Goal: Information Seeking & Learning: Learn about a topic

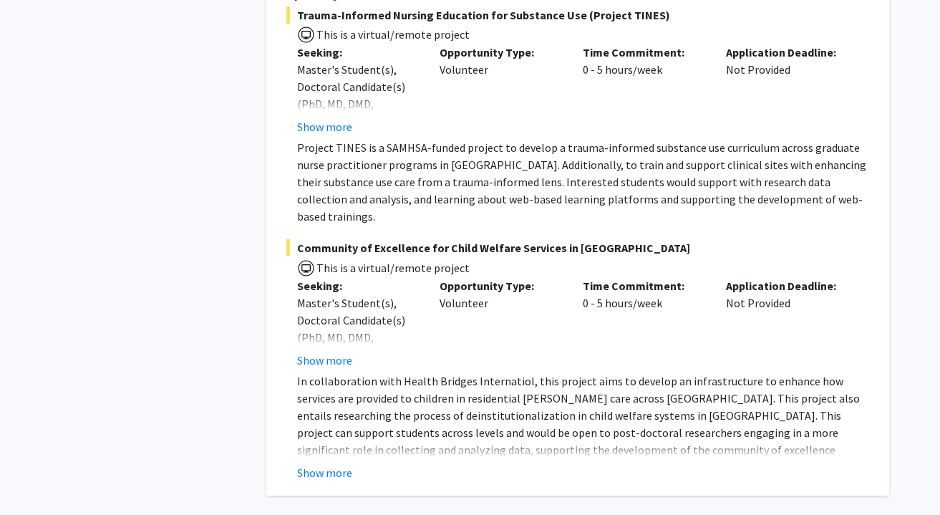
scroll to position [10440, 0]
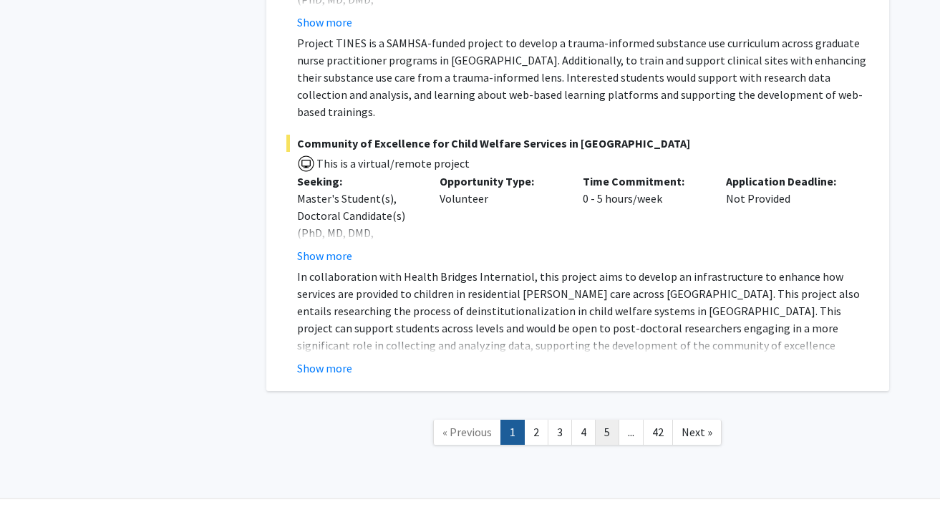
click at [573, 420] on link "5" at bounding box center [607, 432] width 24 height 25
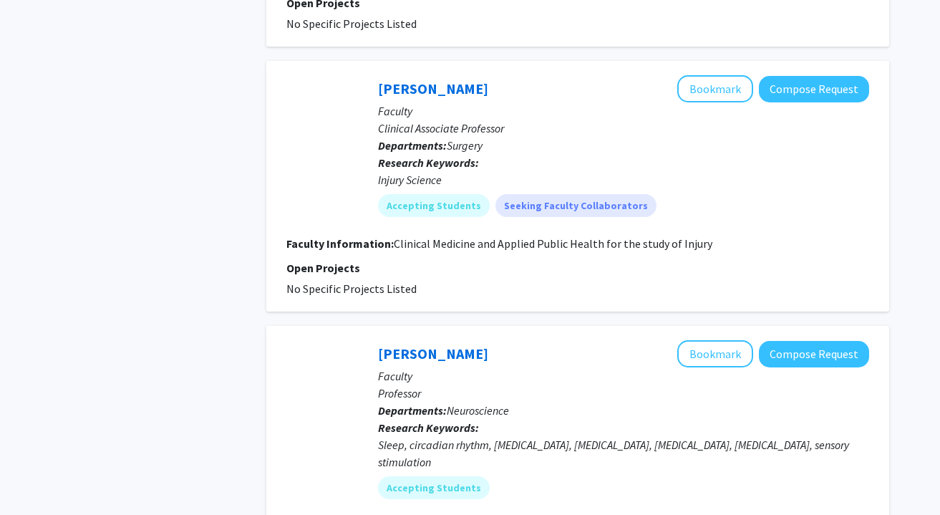
scroll to position [3271, 0]
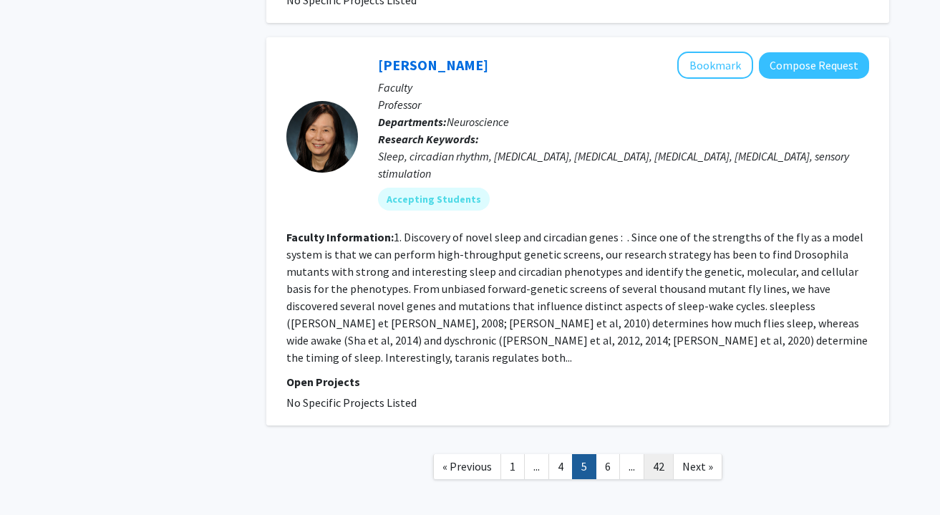
click at [573, 454] on link "42" at bounding box center [659, 466] width 30 height 25
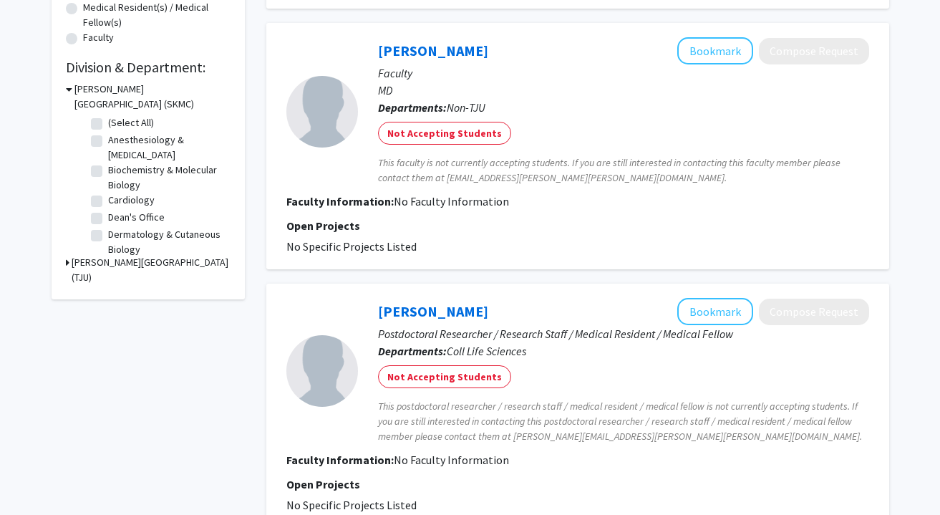
scroll to position [554, 0]
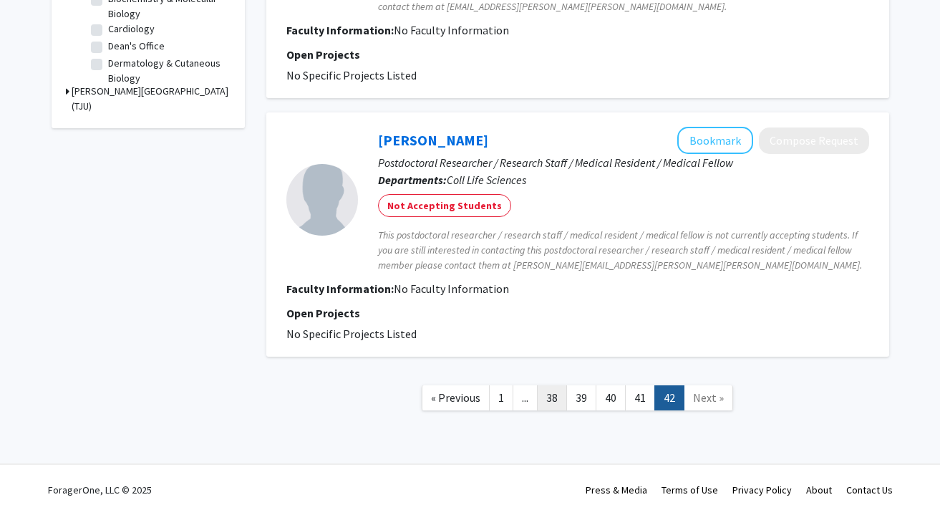
click at [560, 400] on link "38" at bounding box center [552, 397] width 30 height 25
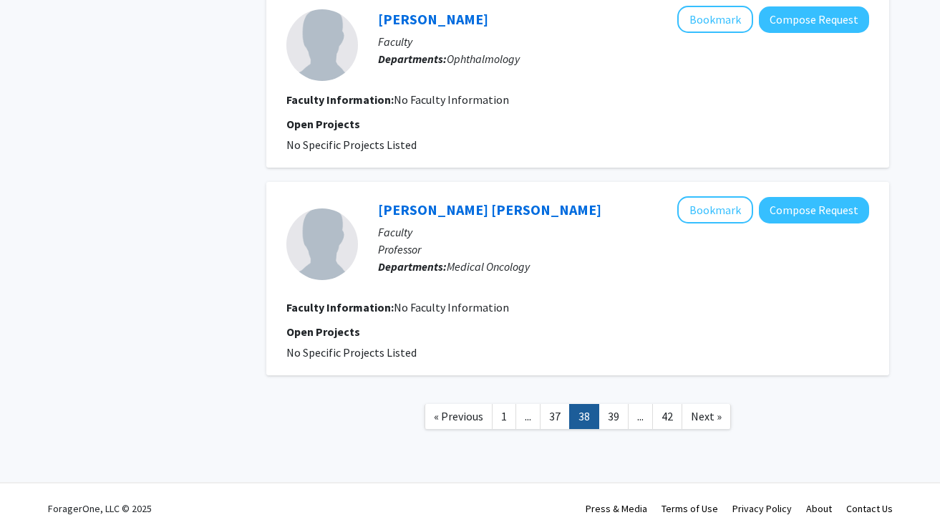
scroll to position [1696, 0]
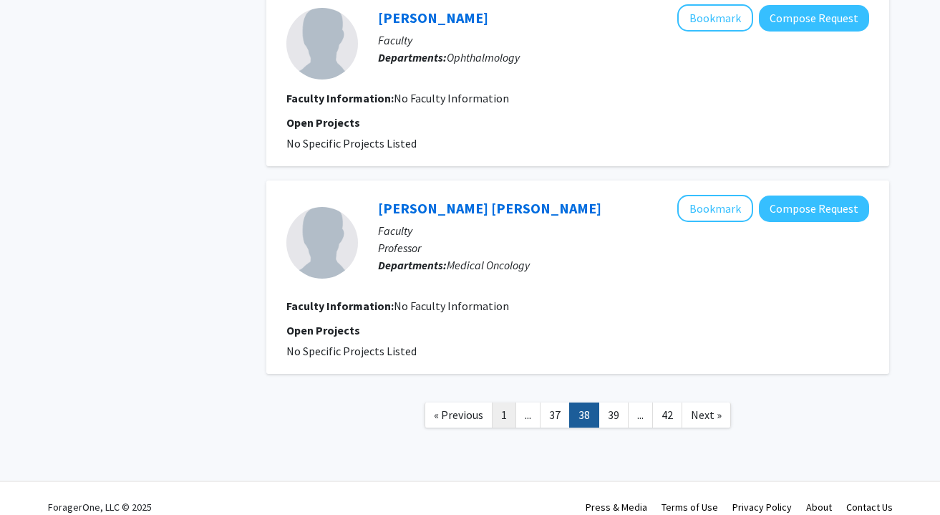
click at [503, 402] on link "1" at bounding box center [504, 414] width 24 height 25
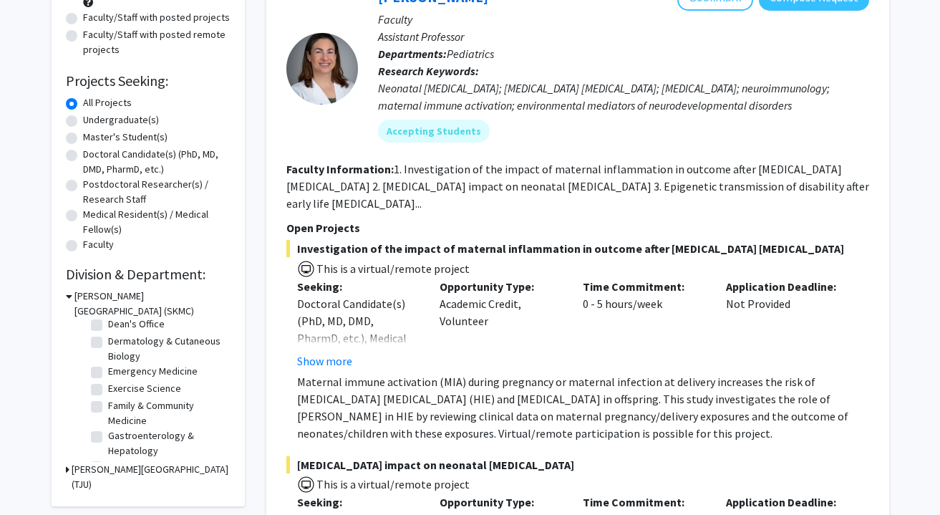
scroll to position [113, 0]
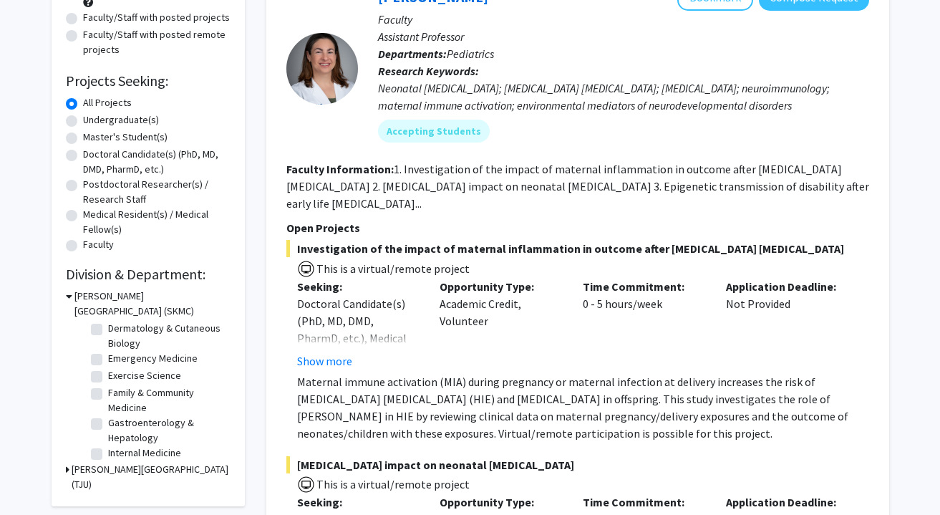
click at [108, 380] on label "Exercise Science" at bounding box center [144, 375] width 73 height 15
click at [108, 377] on input "Exercise Science" at bounding box center [112, 372] width 9 height 9
checkbox input "true"
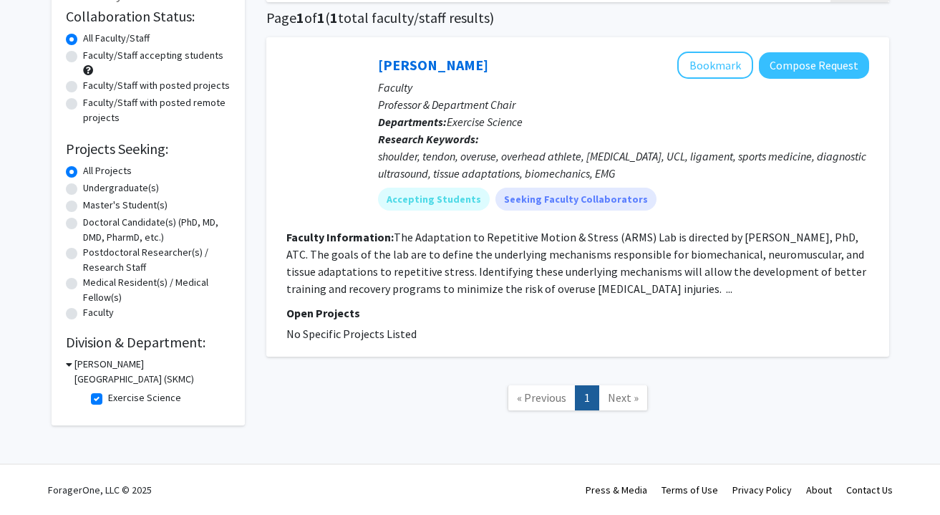
scroll to position [107, 0]
click at [108, 398] on label "Exercise Science" at bounding box center [144, 397] width 73 height 15
click at [108, 398] on input "Exercise Science" at bounding box center [112, 394] width 9 height 9
checkbox input "false"
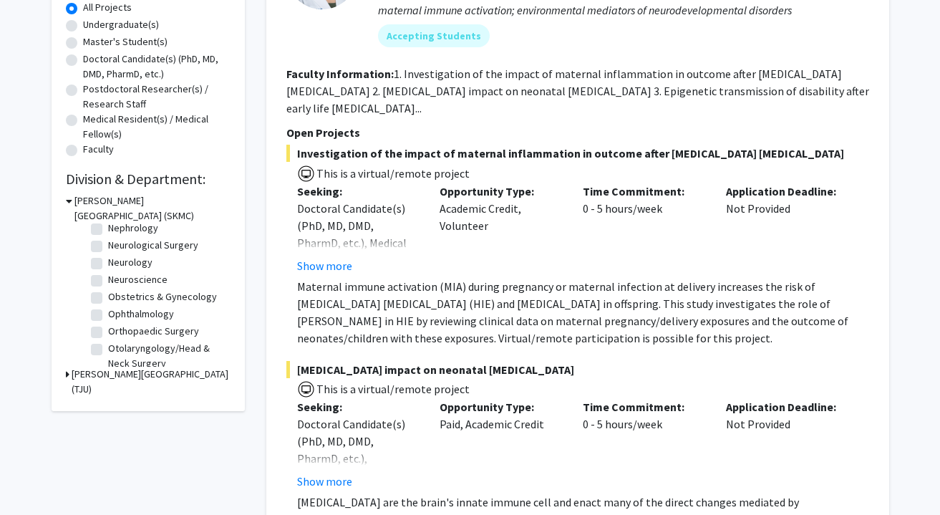
scroll to position [380, 0]
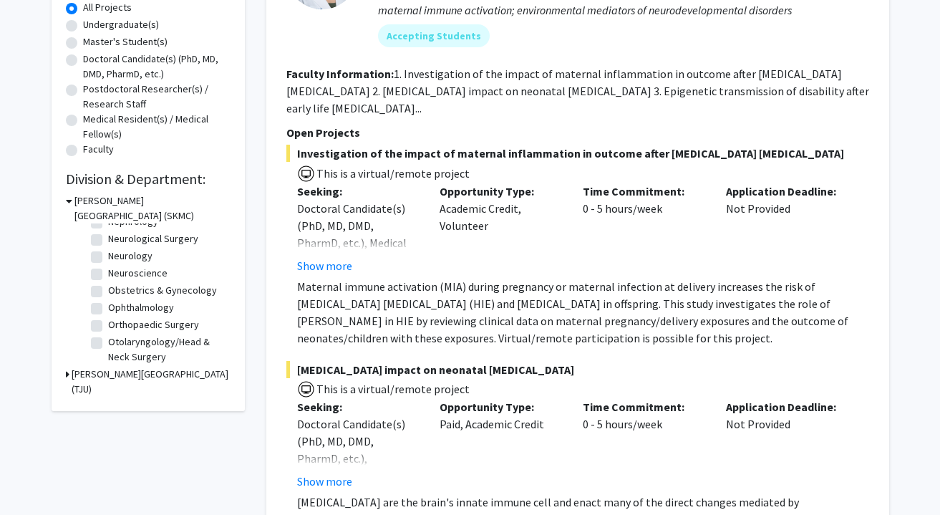
click at [108, 325] on label "Orthopaedic Surgery" at bounding box center [153, 324] width 91 height 15
click at [108, 325] on input "Orthopaedic Surgery" at bounding box center [112, 321] width 9 height 9
checkbox input "true"
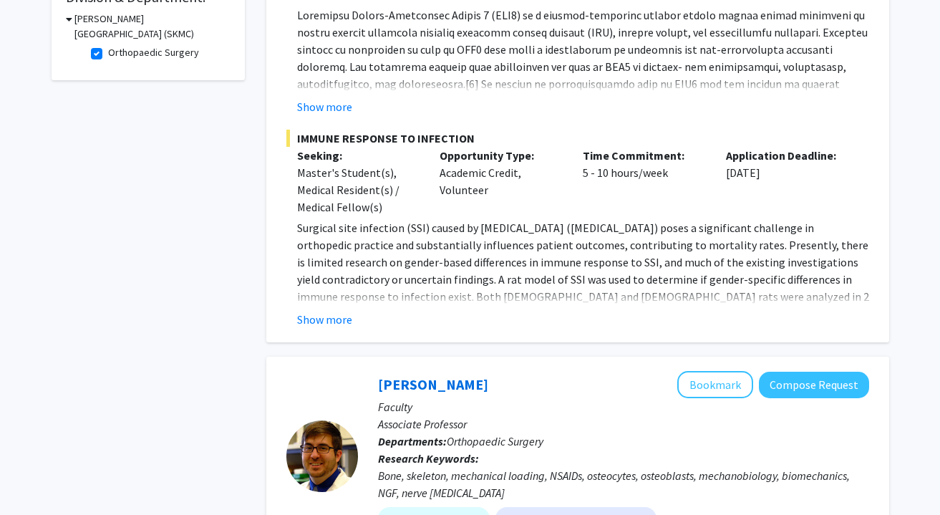
scroll to position [473, 0]
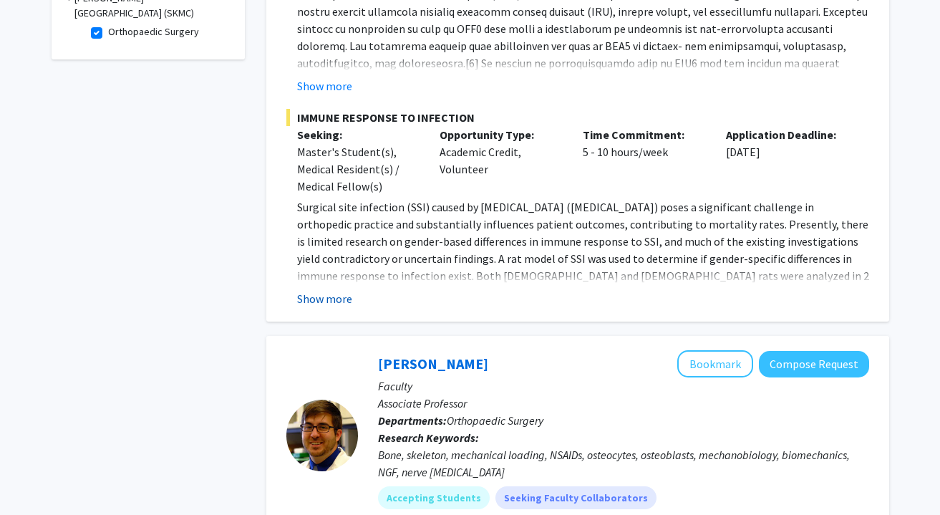
click at [334, 299] on button "Show more" at bounding box center [324, 298] width 55 height 17
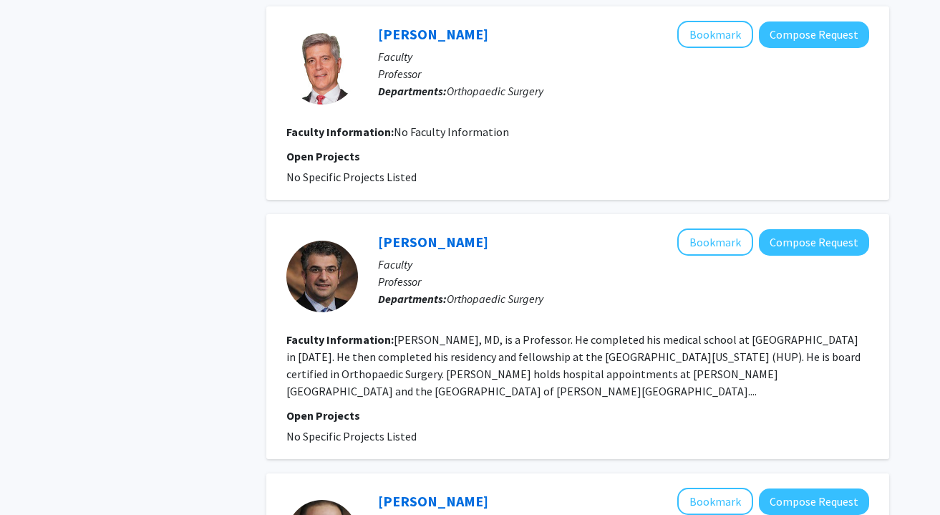
scroll to position [1731, 0]
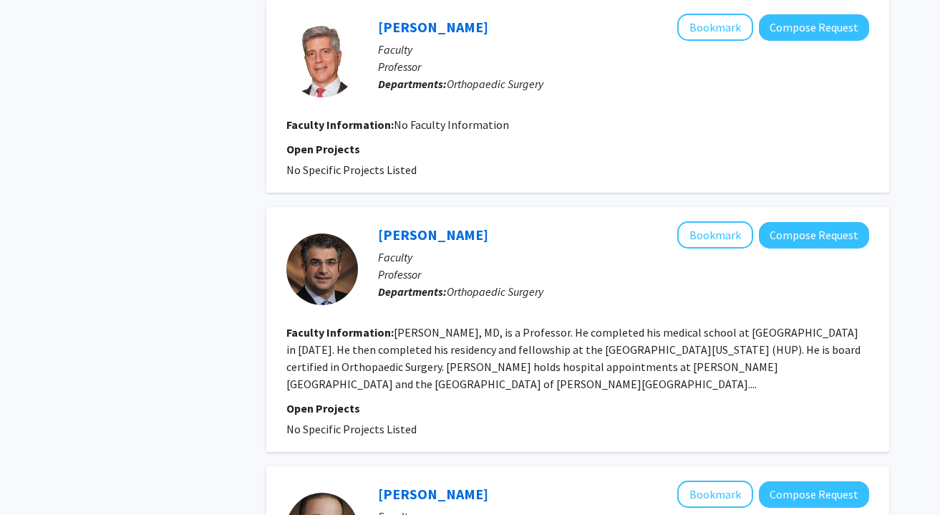
click at [573, 364] on fg-read-more "[PERSON_NAME], MD, is a Professor. He completed his medical school at [GEOGRAPH…" at bounding box center [573, 358] width 574 height 66
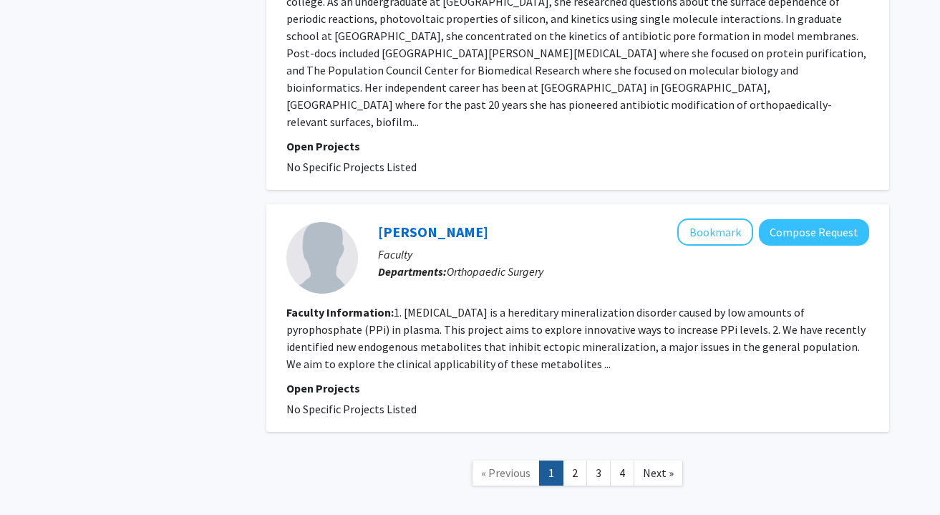
scroll to position [2876, 0]
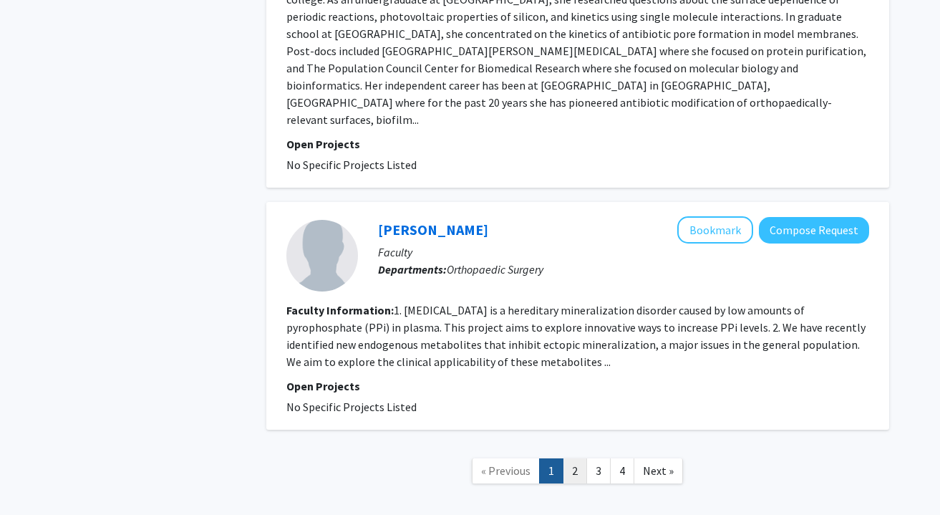
click at [573, 458] on link "2" at bounding box center [575, 470] width 24 height 25
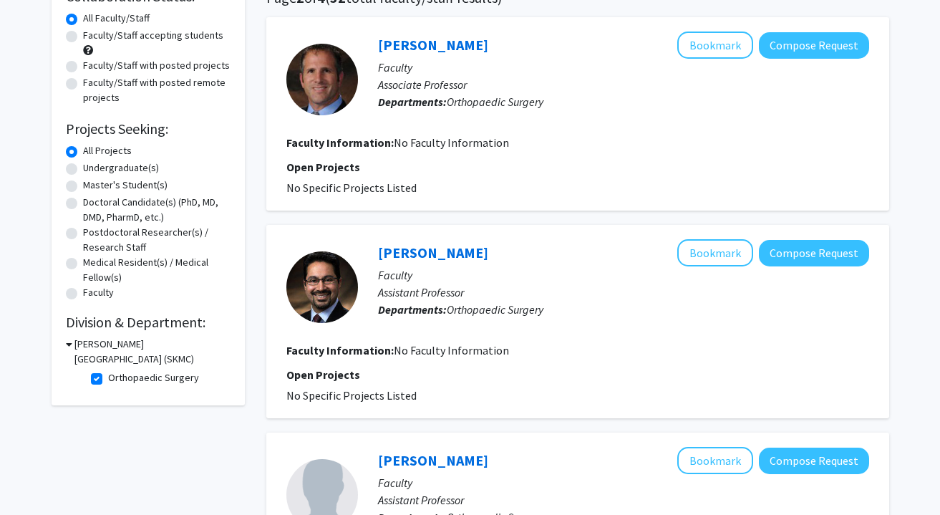
scroll to position [170, 0]
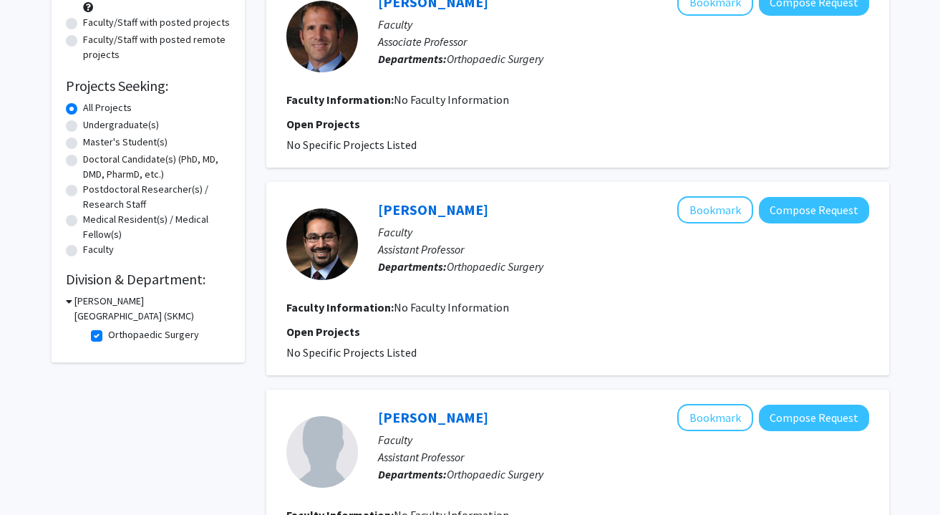
click at [108, 336] on label "Orthopaedic Surgery" at bounding box center [153, 334] width 91 height 15
click at [108, 336] on input "Orthopaedic Surgery" at bounding box center [112, 331] width 9 height 9
checkbox input "false"
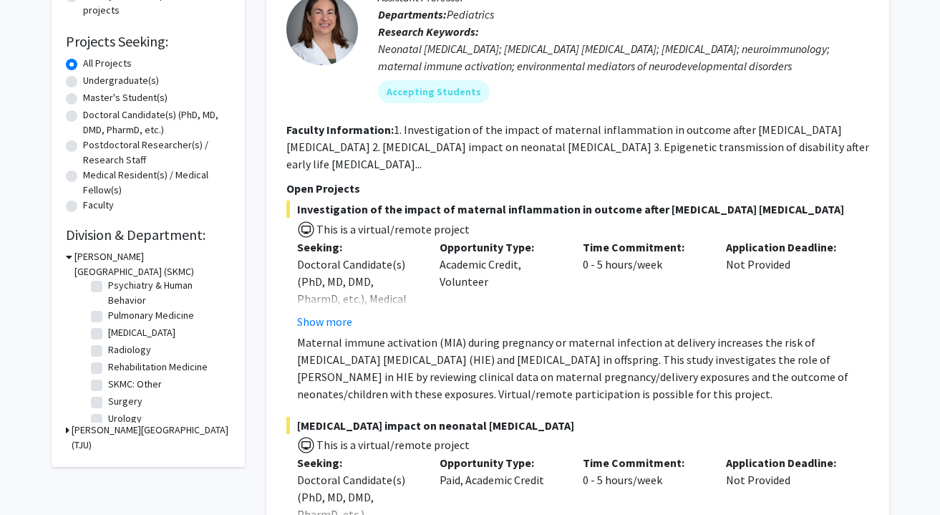
scroll to position [627, 0]
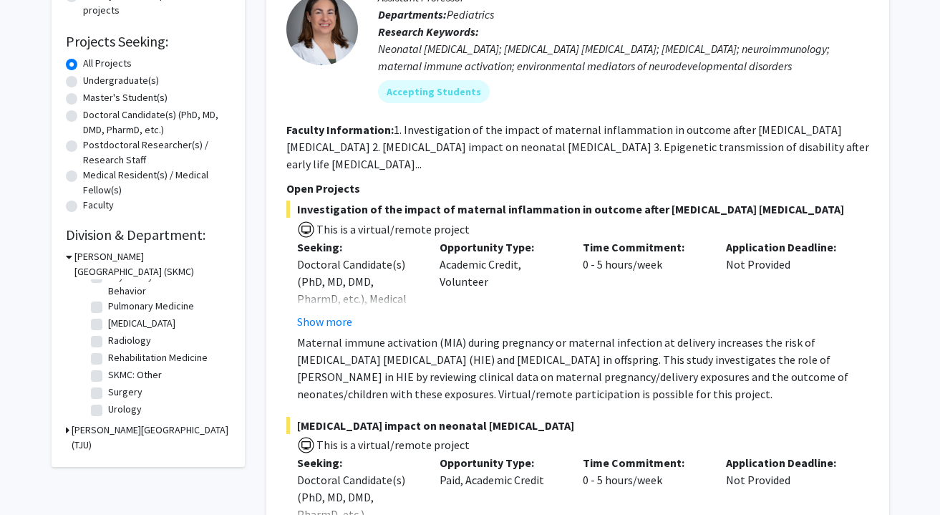
click at [135, 359] on label "Rehabilitation Medicine" at bounding box center [158, 357] width 100 height 15
click at [117, 359] on input "Rehabilitation Medicine" at bounding box center [112, 354] width 9 height 9
checkbox input "true"
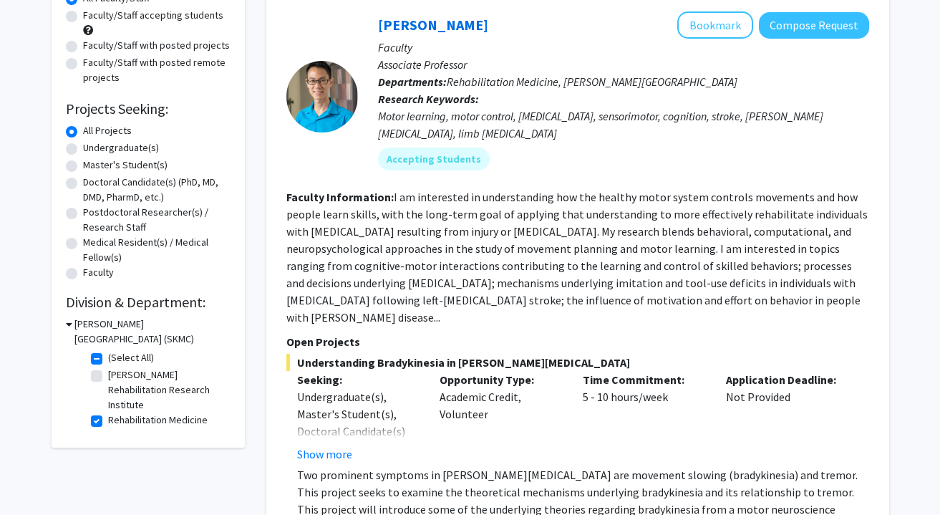
scroll to position [231, 0]
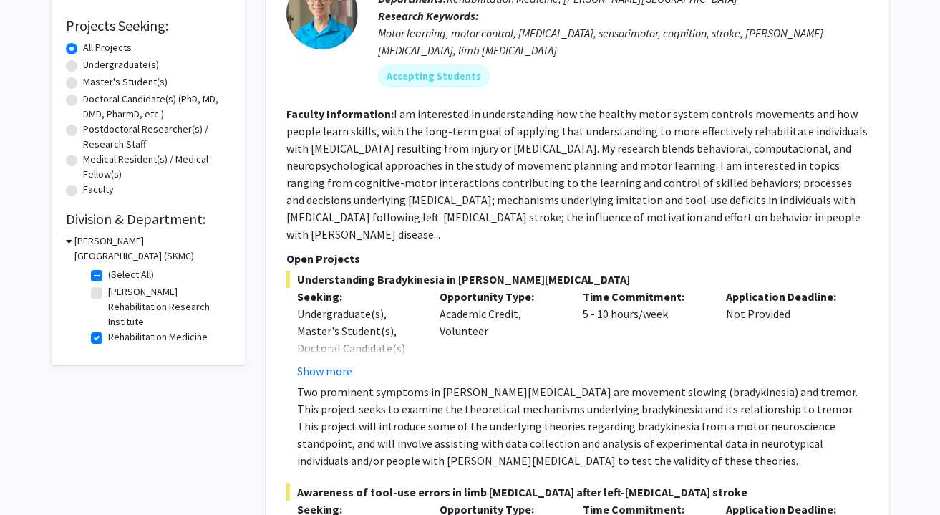
click at [108, 338] on label "Rehabilitation Medicine" at bounding box center [158, 336] width 100 height 15
click at [108, 338] on input "Rehabilitation Medicine" at bounding box center [112, 333] width 9 height 9
checkbox input "false"
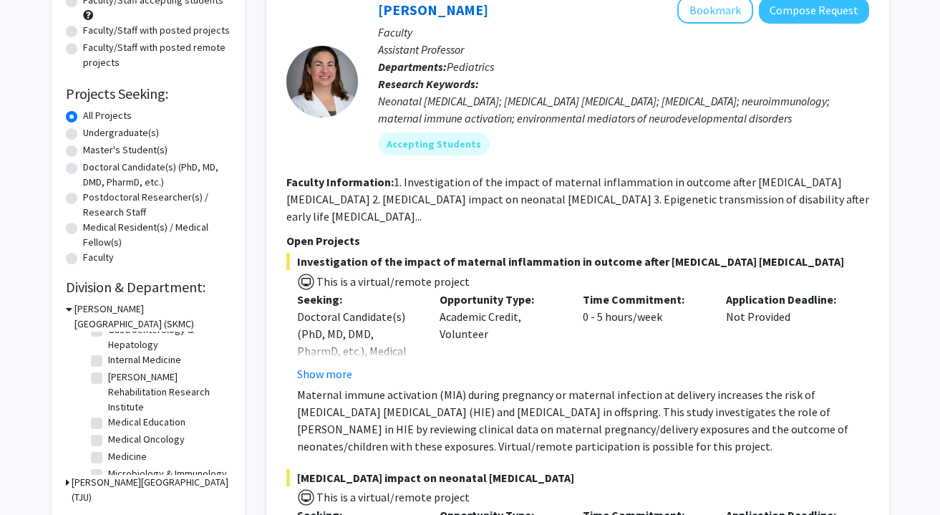
scroll to position [231, 0]
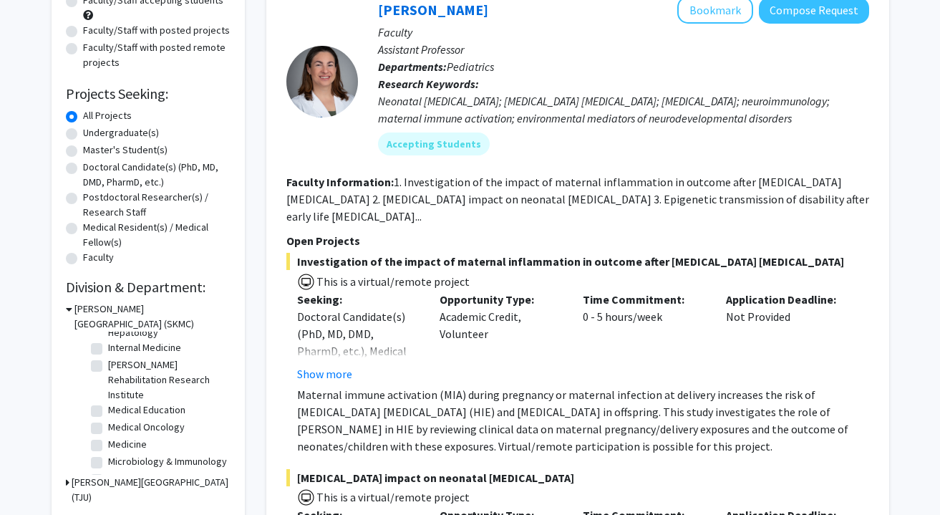
click at [131, 431] on label "Medical Oncology" at bounding box center [146, 427] width 77 height 15
click at [117, 429] on input "Medical Oncology" at bounding box center [112, 424] width 9 height 9
checkbox input "true"
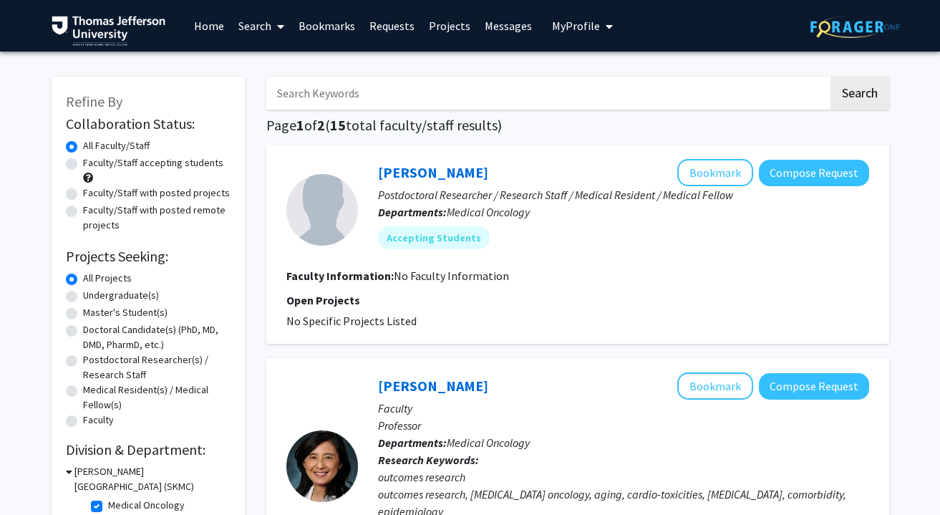
scroll to position [135, 0]
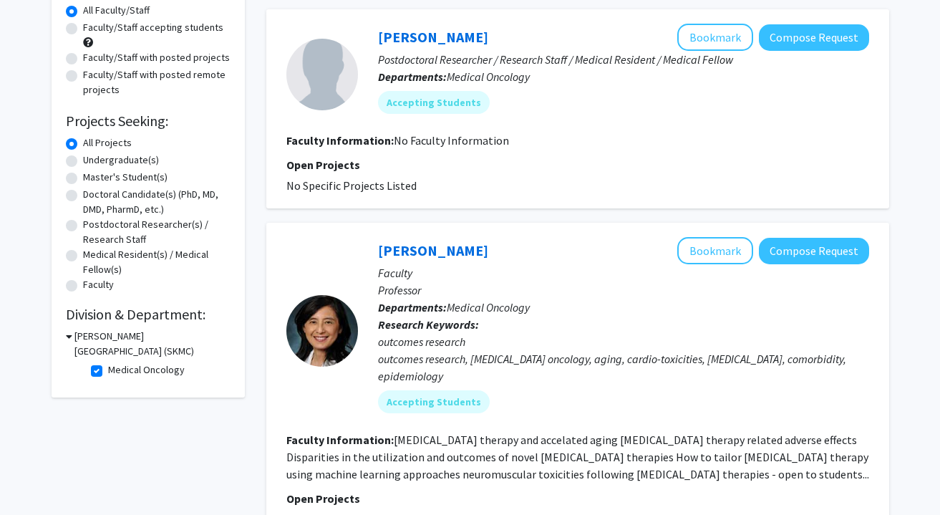
click at [132, 367] on label "Medical Oncology" at bounding box center [146, 369] width 77 height 15
click at [117, 367] on input "Medical Oncology" at bounding box center [112, 366] width 9 height 9
checkbox input "false"
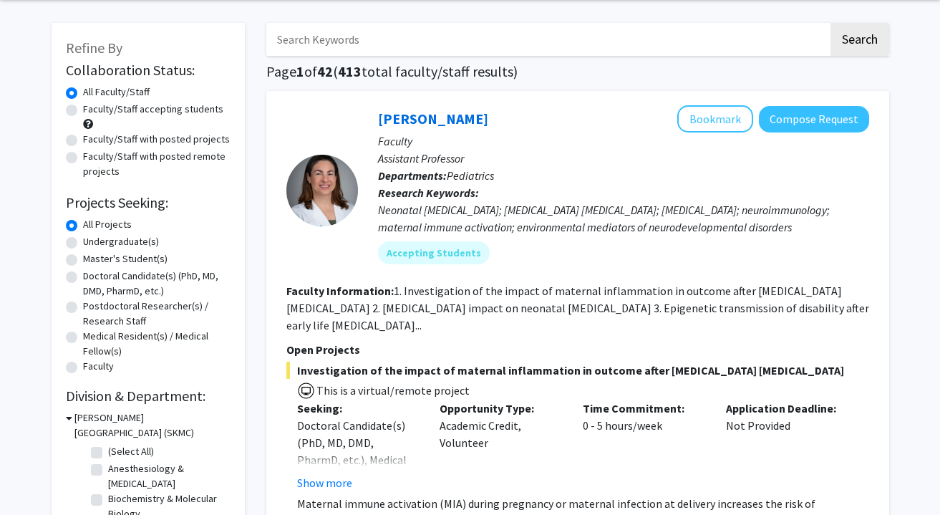
scroll to position [6, 0]
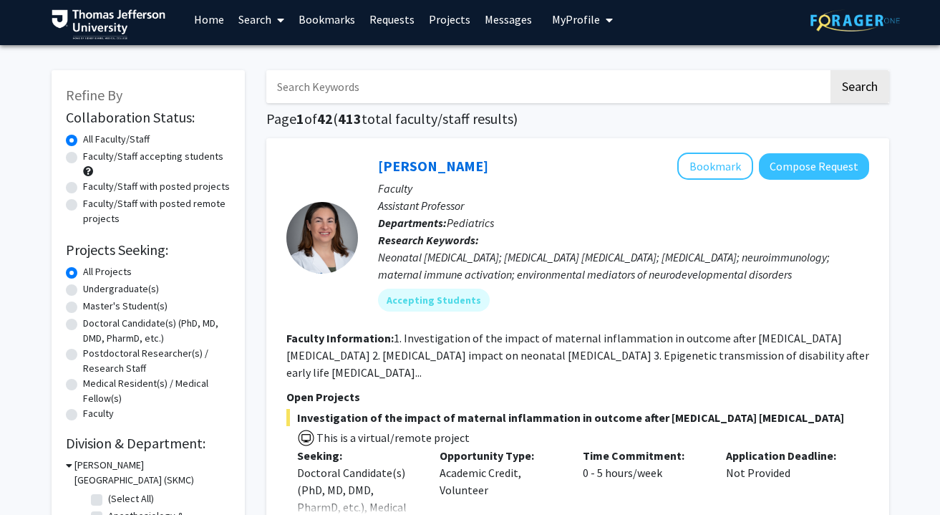
click at [298, 88] on input "Search Keywords" at bounding box center [547, 86] width 562 height 33
type input "clinical"
click at [573, 70] on button "Search" at bounding box center [860, 86] width 59 height 33
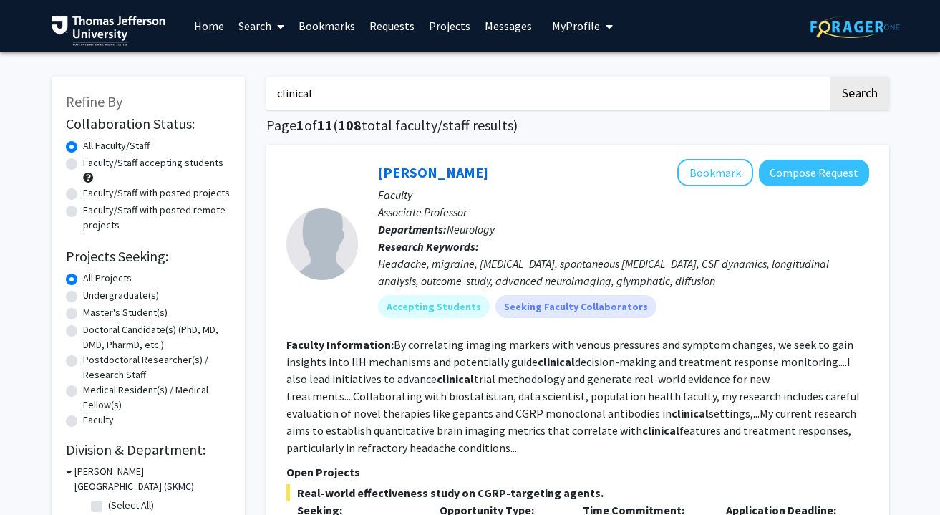
drag, startPoint x: 317, startPoint y: 92, endPoint x: 270, endPoint y: 91, distance: 47.3
click at [270, 91] on input "clinical" at bounding box center [547, 93] width 562 height 33
click at [573, 77] on button "Search" at bounding box center [860, 93] width 59 height 33
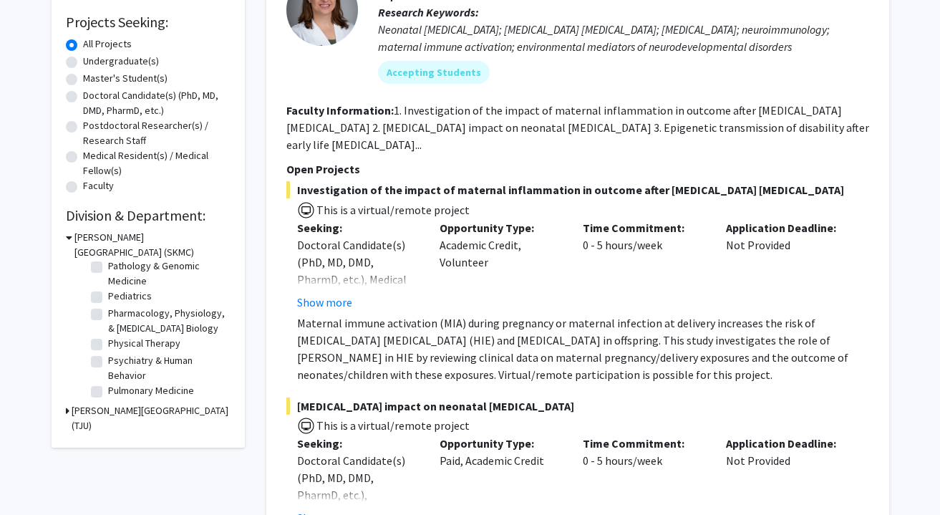
scroll to position [527, 0]
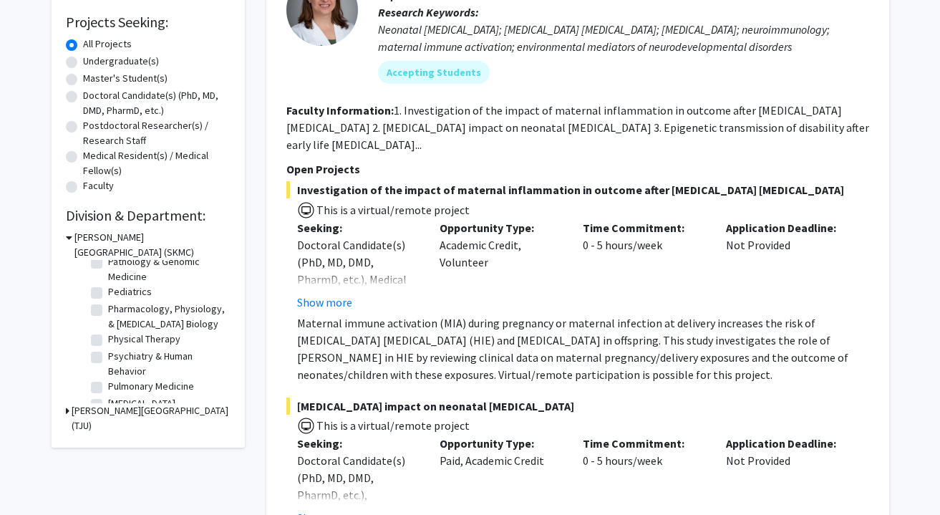
click at [132, 290] on label "Pediatrics" at bounding box center [130, 291] width 44 height 15
click at [117, 290] on input "Pediatrics" at bounding box center [112, 288] width 9 height 9
checkbox input "true"
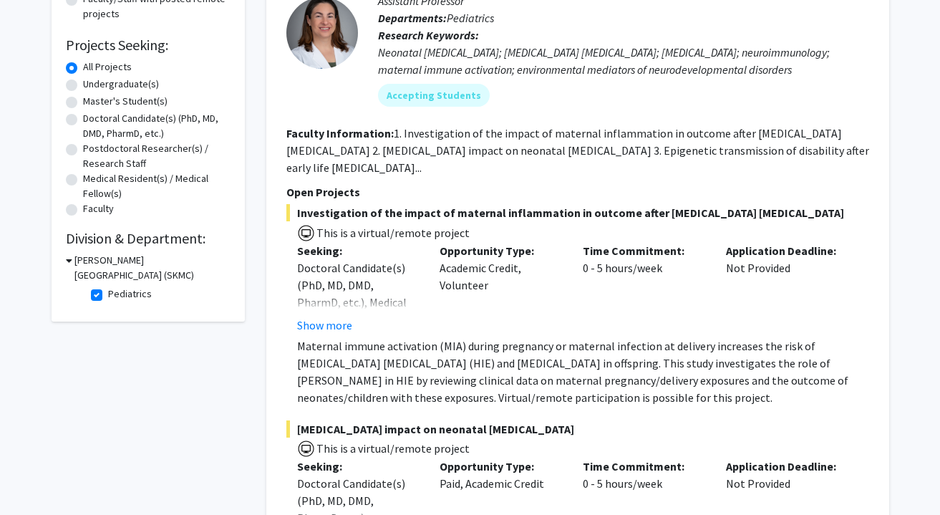
scroll to position [134, 0]
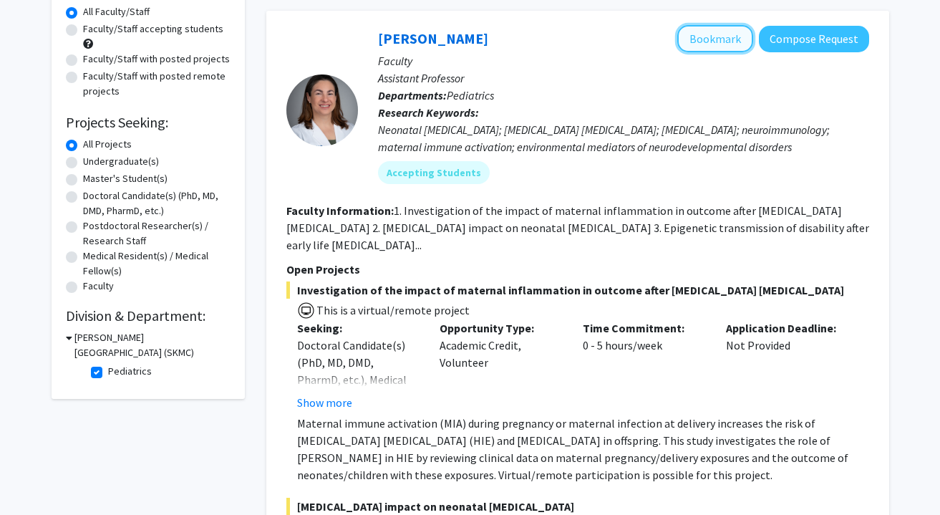
click at [573, 41] on button "Bookmark" at bounding box center [715, 38] width 76 height 27
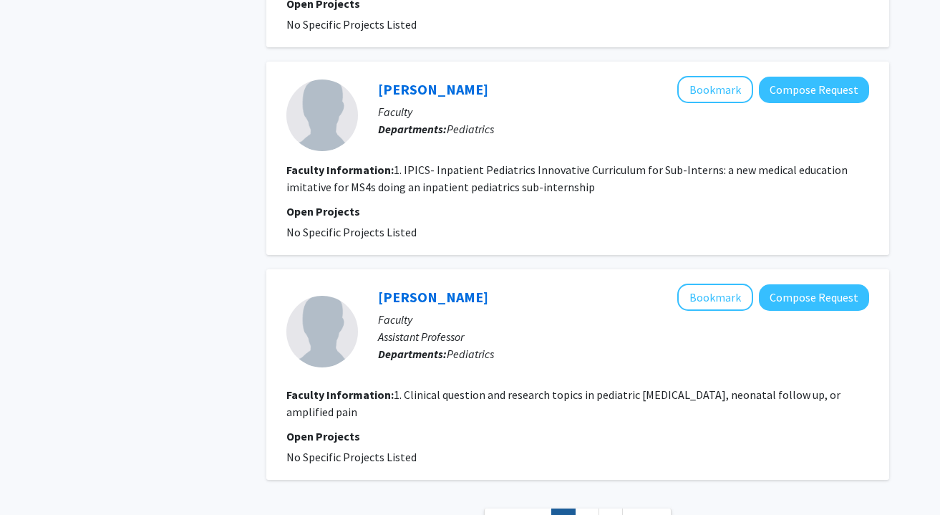
scroll to position [3026, 0]
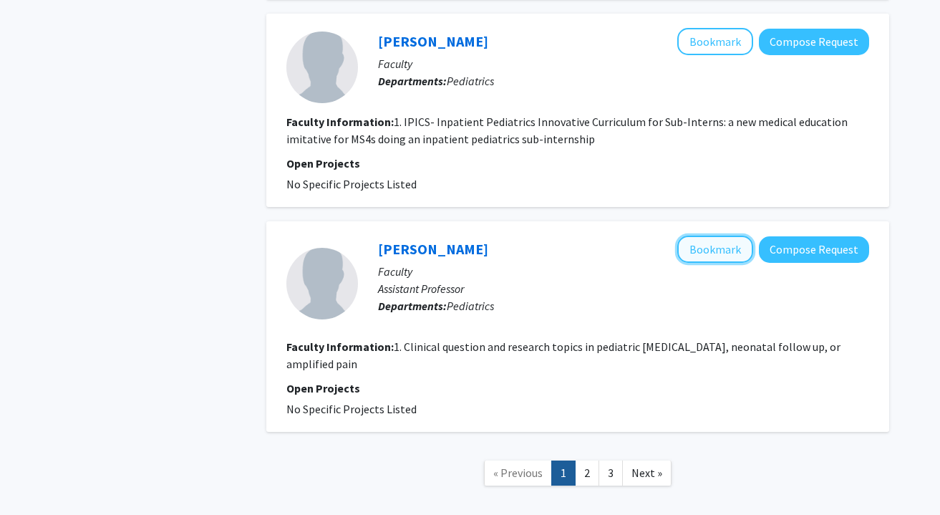
click at [573, 236] on button "Bookmark" at bounding box center [715, 249] width 76 height 27
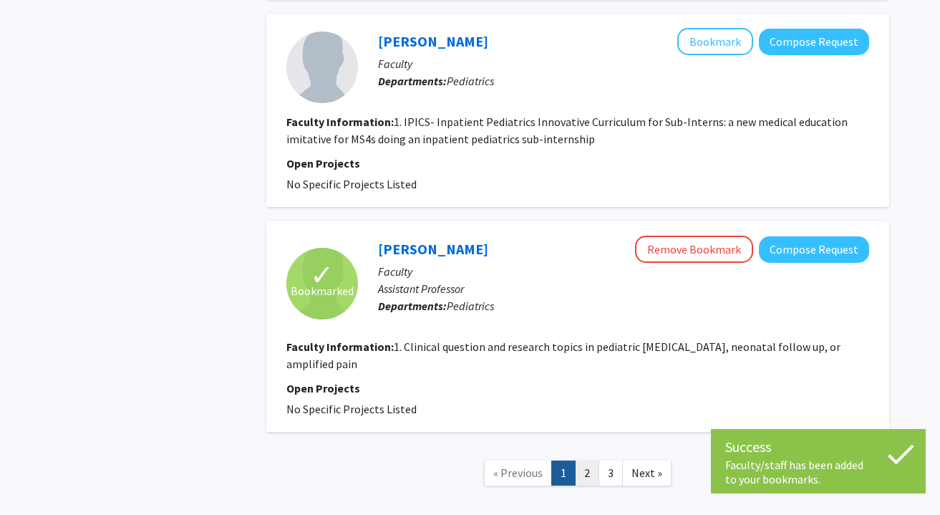
click at [573, 460] on link "2" at bounding box center [587, 472] width 24 height 25
